Goal: Navigation & Orientation: Go to known website

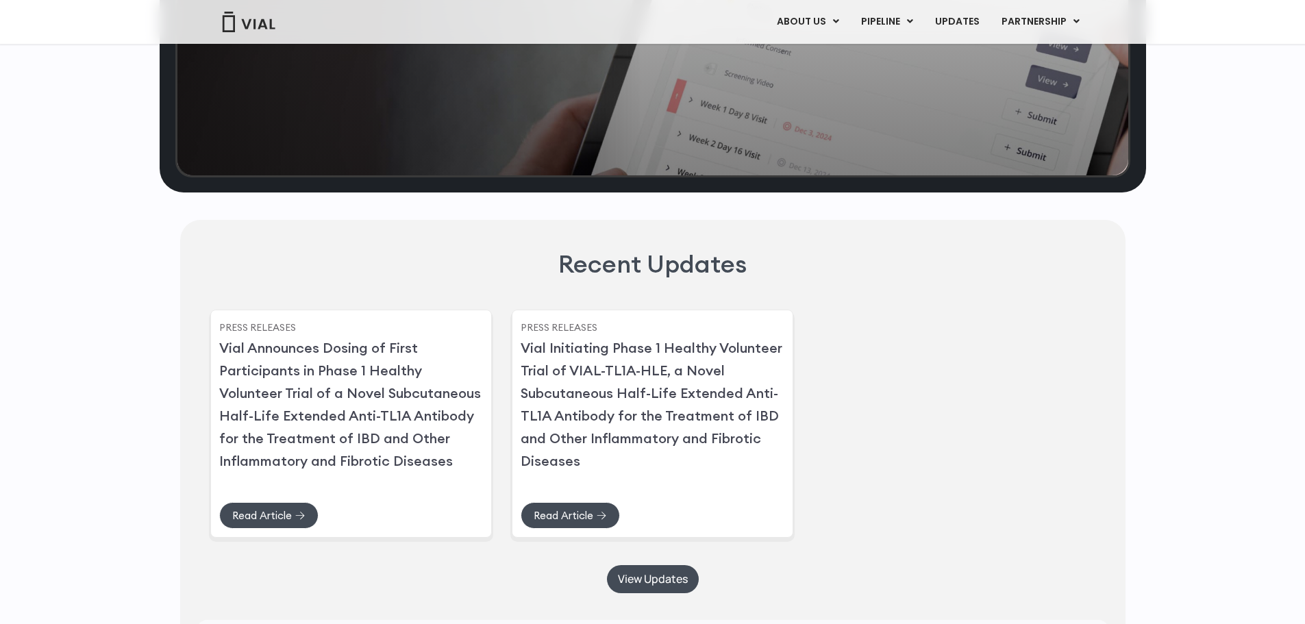
scroll to position [3848, 0]
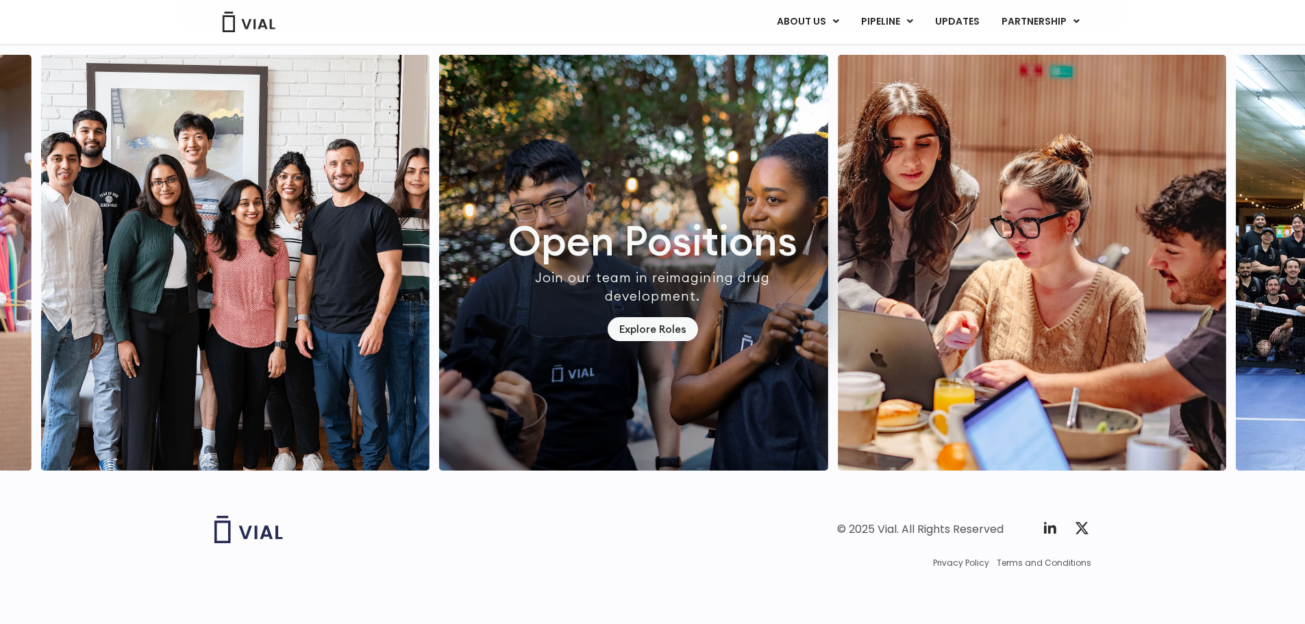
click at [222, 534] on img at bounding box center [248, 529] width 69 height 27
